Goal: Task Accomplishment & Management: Manage account settings

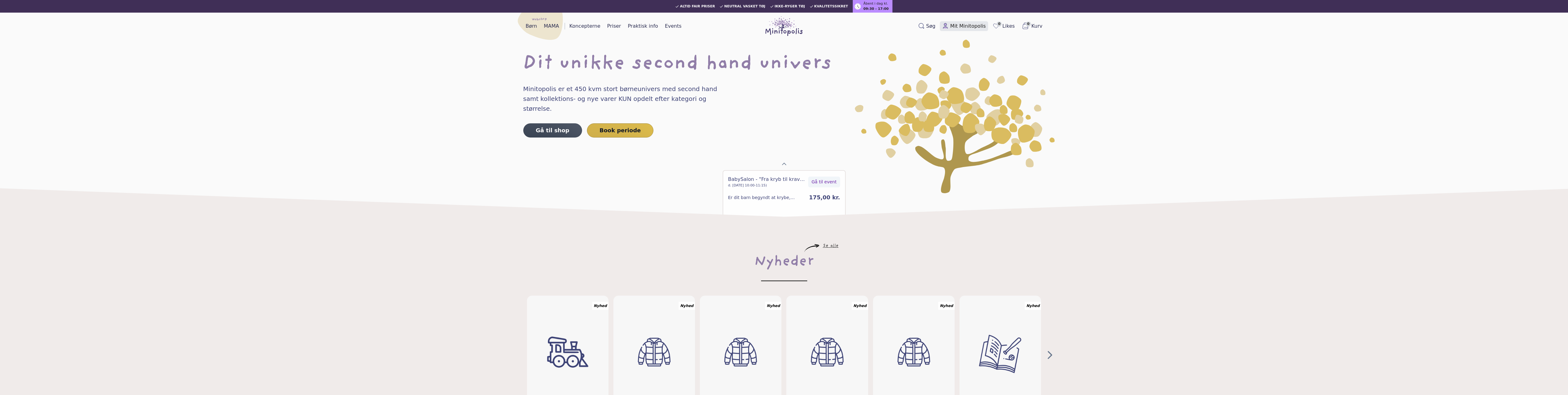
click at [976, 25] on span "Mit Minitopolis" at bounding box center [968, 26] width 36 height 8
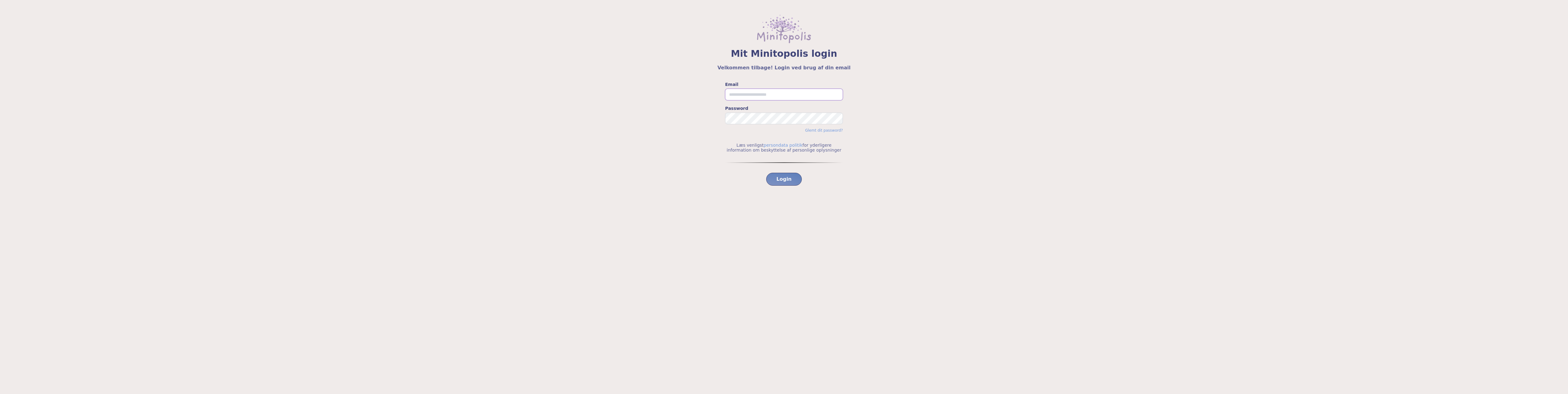
click at [784, 96] on input "Email" at bounding box center [784, 94] width 118 height 12
type input "**********"
click at [766, 173] on button "Login" at bounding box center [784, 179] width 36 height 13
